Goal: Task Accomplishment & Management: Use online tool/utility

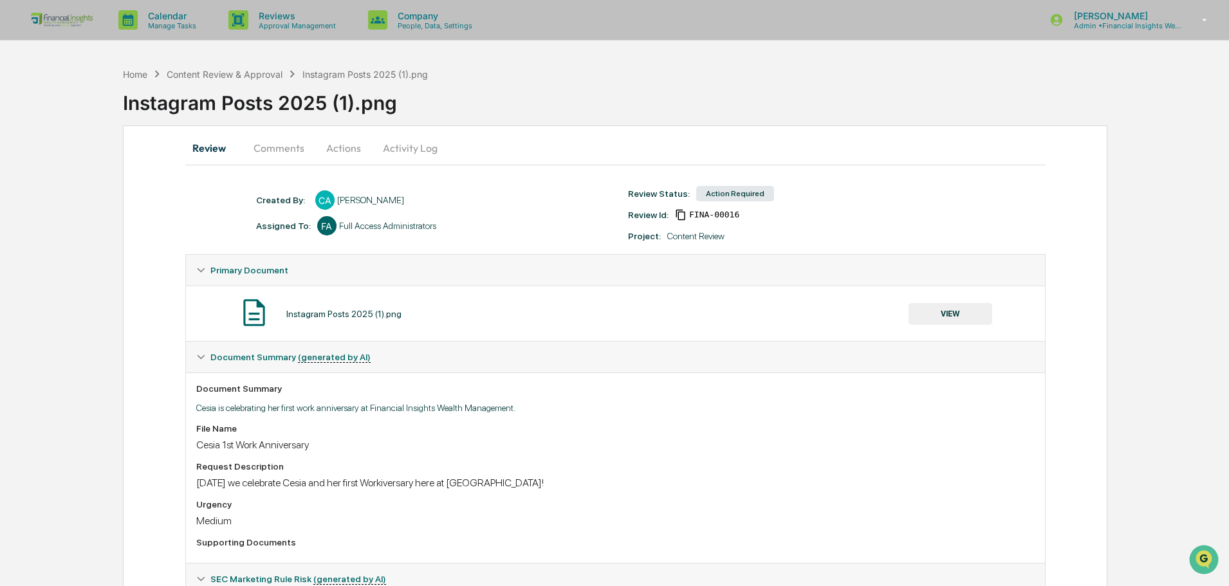
click at [953, 318] on button "VIEW" at bounding box center [950, 314] width 84 height 22
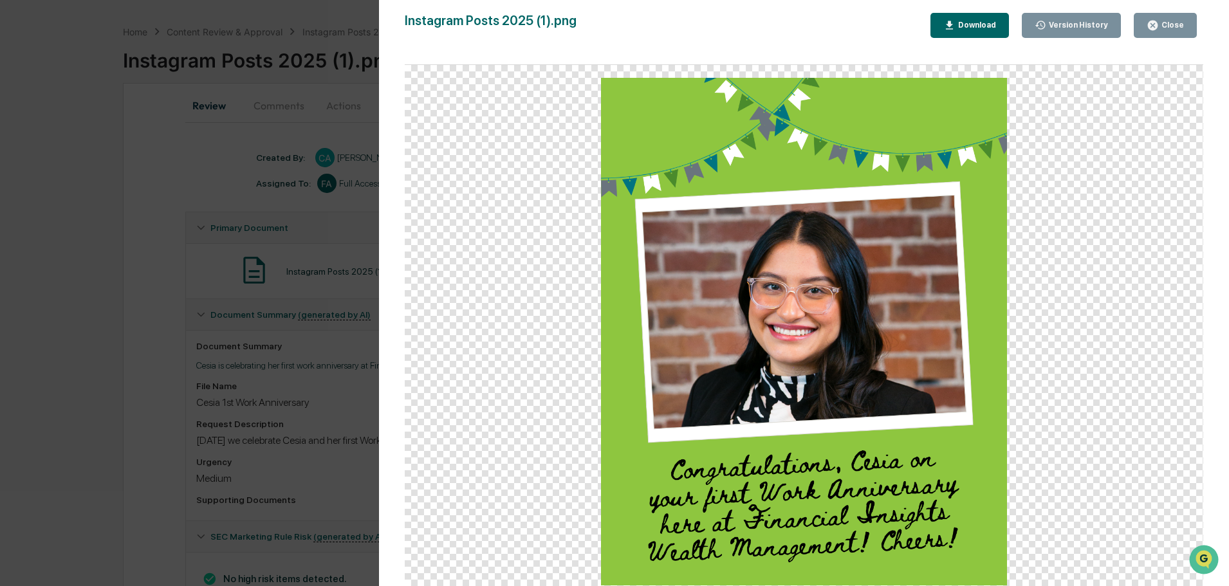
scroll to position [64, 0]
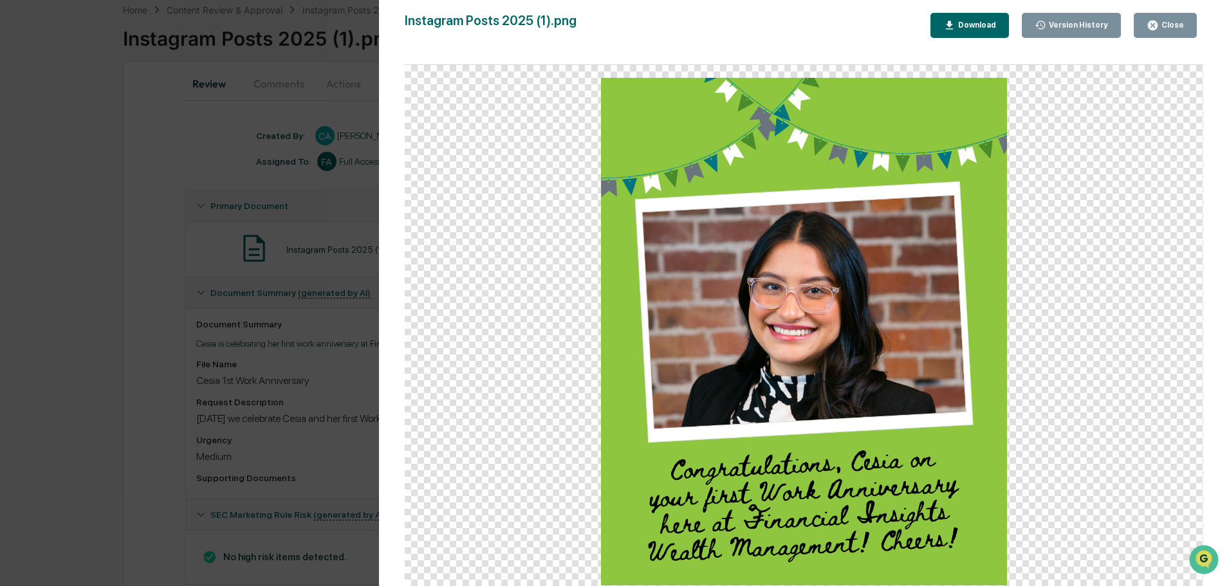
click at [1173, 27] on div "Close" at bounding box center [1170, 25] width 25 height 9
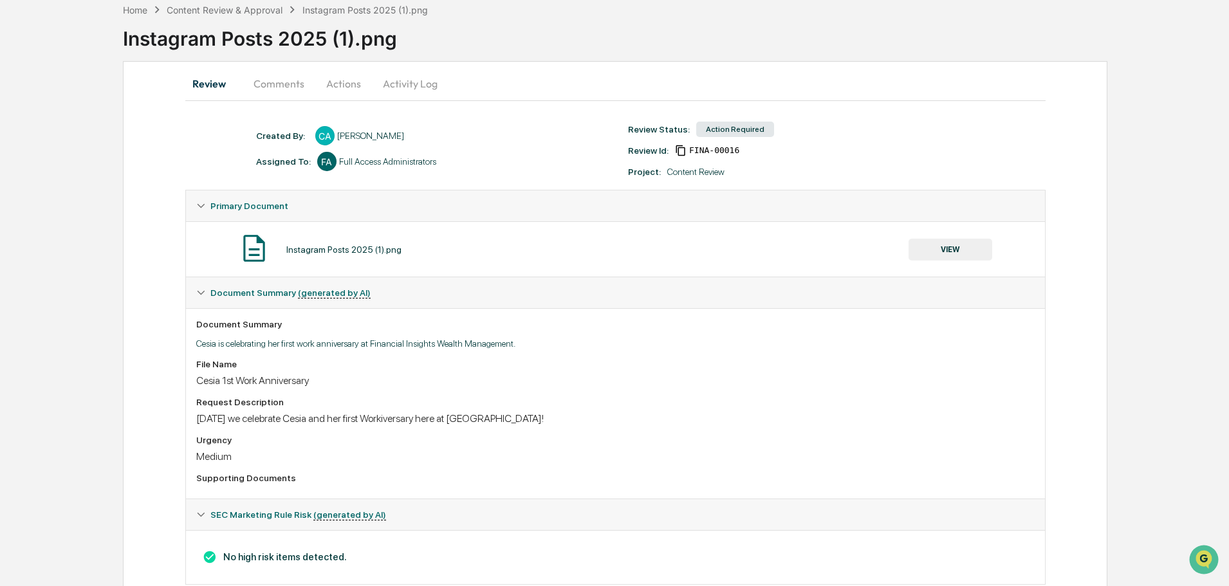
click at [535, 350] on div "Document Summary [PERSON_NAME] is celebrating her first work anniversary at Fin…" at bounding box center [615, 403] width 859 height 190
click at [342, 87] on button "Actions" at bounding box center [344, 83] width 58 height 31
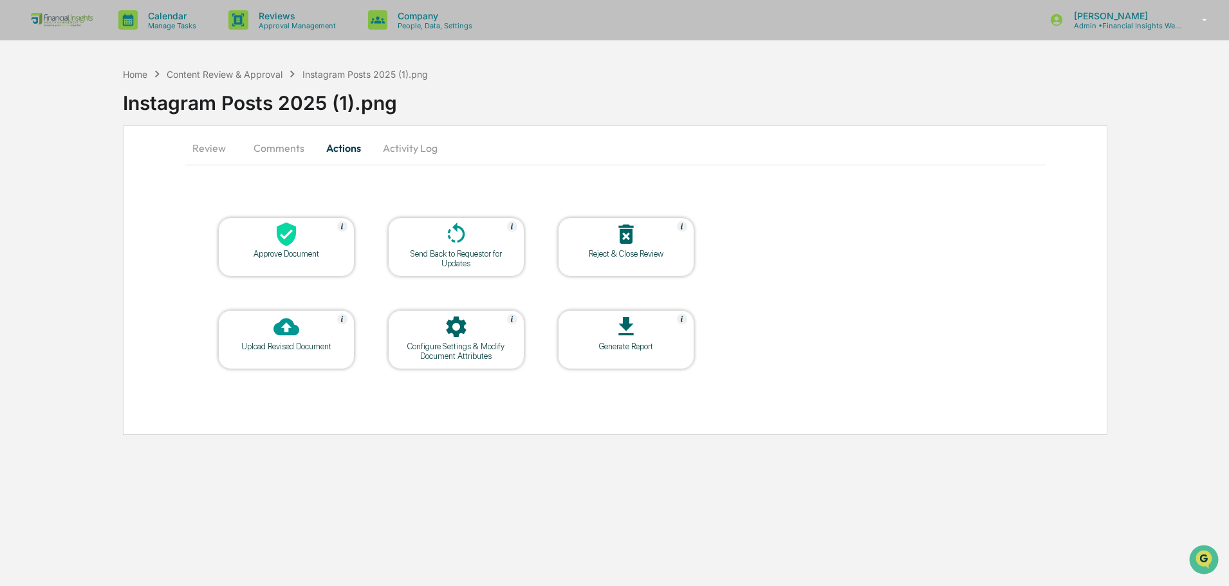
scroll to position [0, 0]
click at [475, 243] on div at bounding box center [456, 235] width 129 height 28
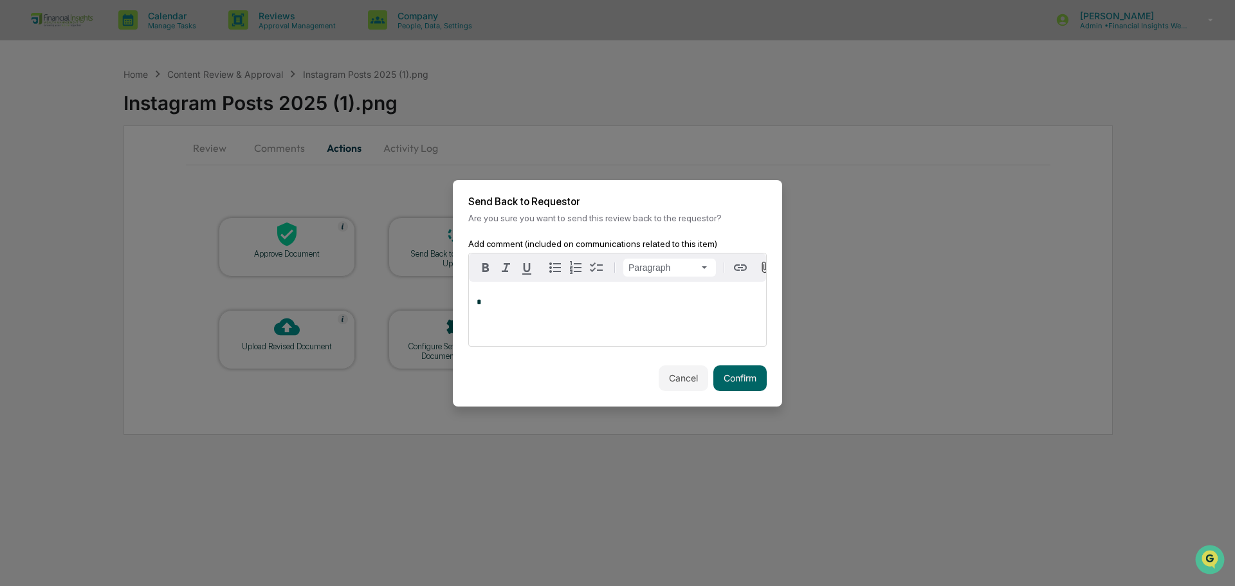
click at [551, 299] on p "*" at bounding box center [618, 302] width 282 height 9
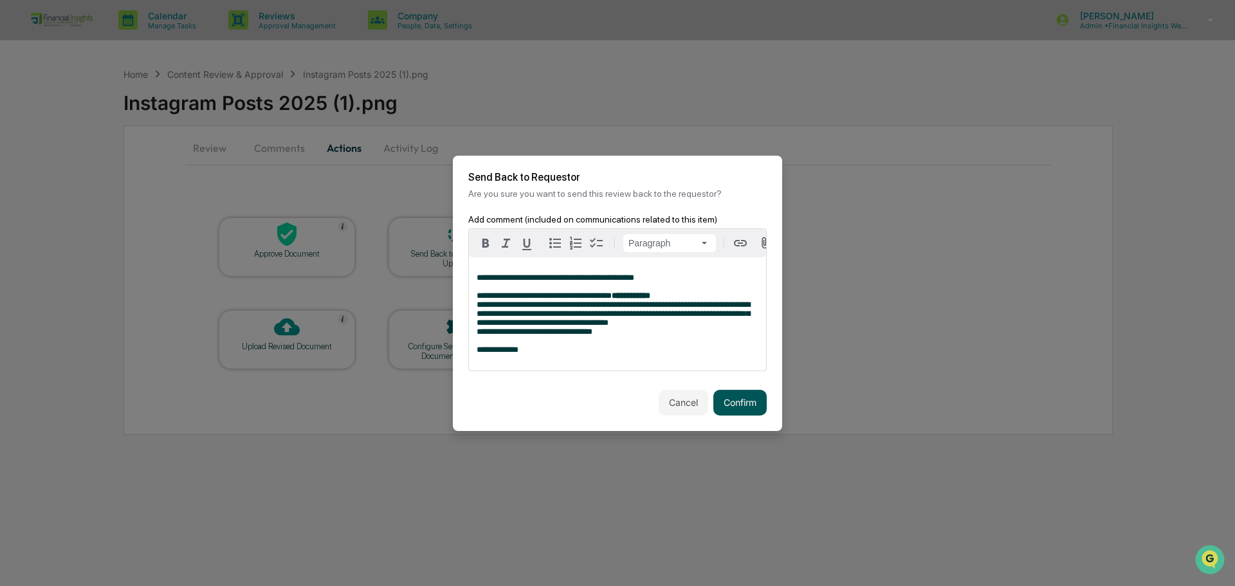
click at [727, 407] on button "Confirm" at bounding box center [739, 403] width 53 height 26
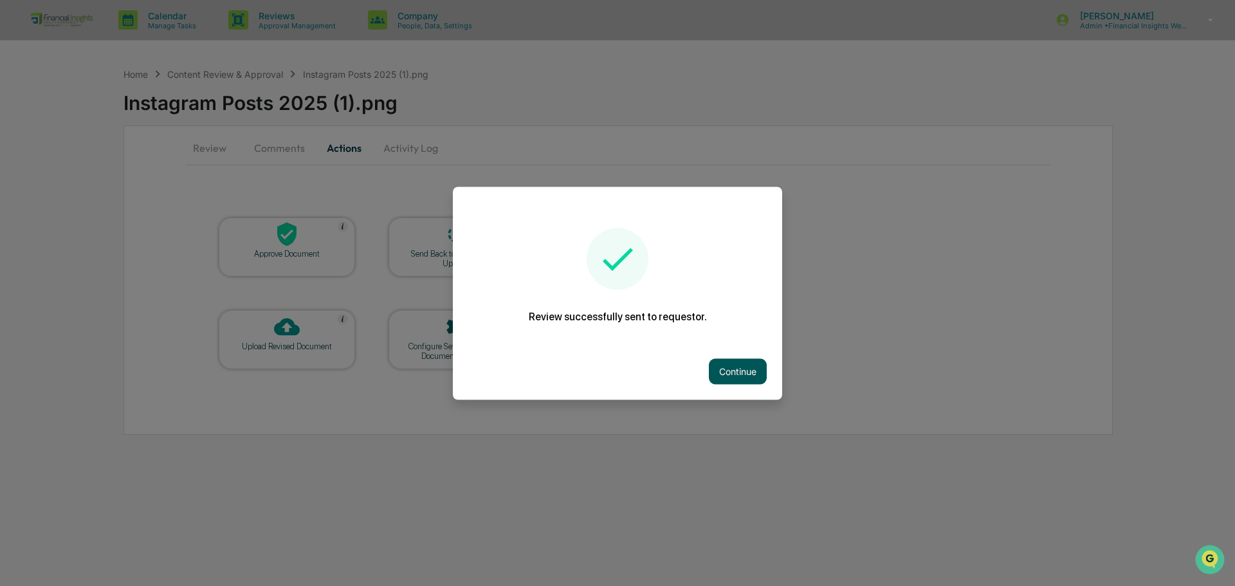
click at [739, 370] on button "Continue" at bounding box center [738, 371] width 58 height 26
